Goal: Task Accomplishment & Management: Manage account settings

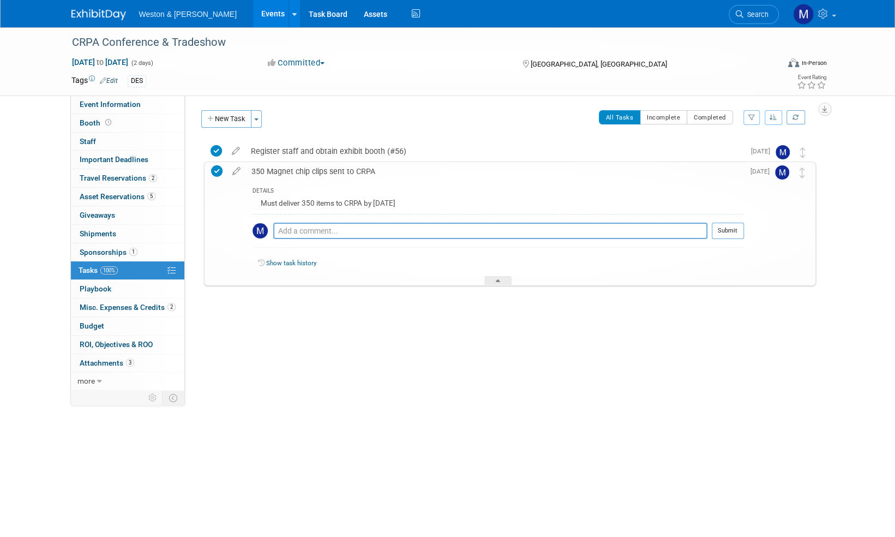
click at [218, 170] on icon at bounding box center [216, 170] width 11 height 11
click at [218, 150] on icon at bounding box center [216, 150] width 11 height 11
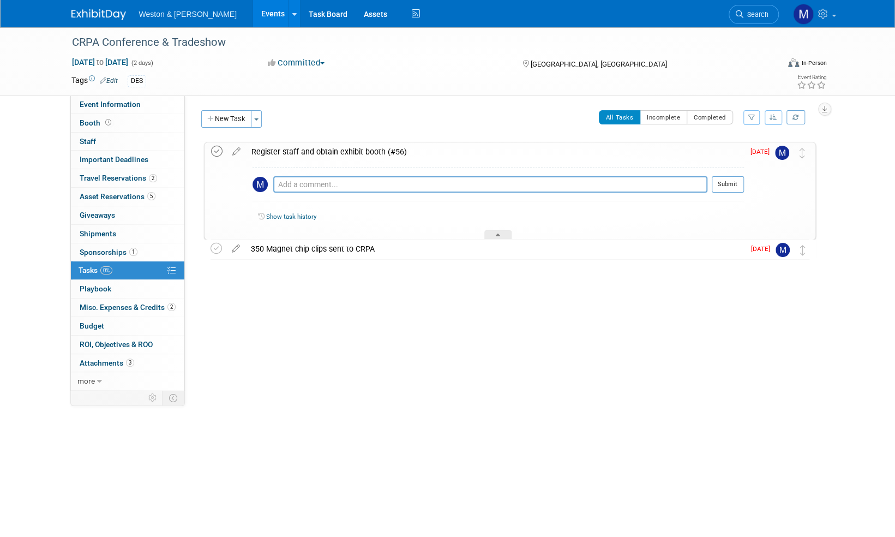
click at [217, 151] on icon at bounding box center [216, 151] width 11 height 11
